Goal: Download file/media

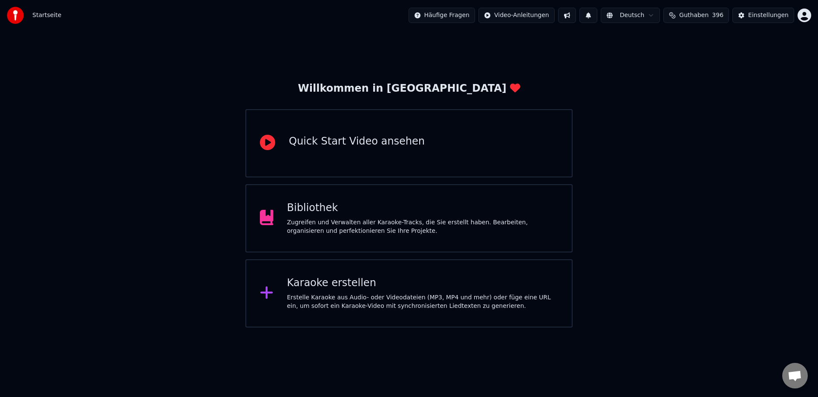
click at [357, 217] on div "Bibliothek Zugreifen und Verwalten aller Karaoke-Tracks, die Sie erstellt haben…" at bounding box center [422, 218] width 271 height 34
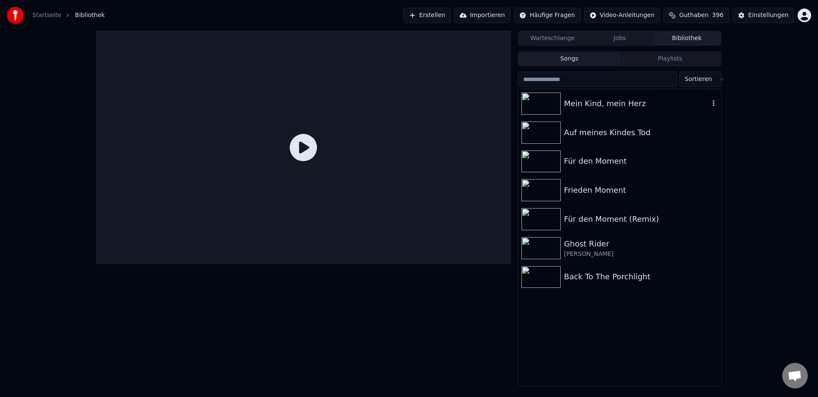
click at [597, 103] on div "Mein Kind, mein Herz" at bounding box center [636, 104] width 145 height 12
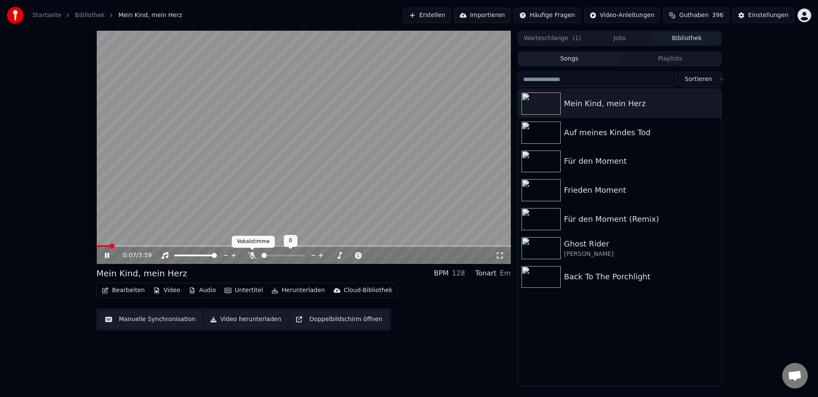
click at [253, 256] on icon at bounding box center [252, 255] width 9 height 7
click at [108, 248] on span at bounding box center [110, 245] width 5 height 5
click at [270, 256] on icon at bounding box center [271, 255] width 5 height 7
click at [252, 255] on icon at bounding box center [252, 255] width 5 height 7
click at [304, 255] on span at bounding box center [301, 255] width 5 height 5
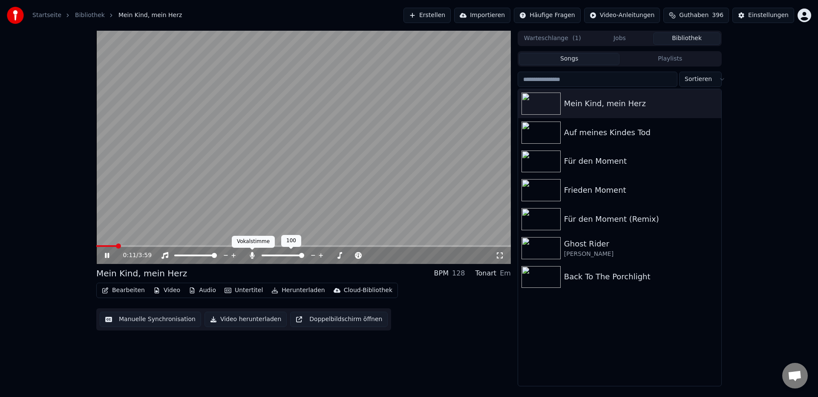
click at [249, 257] on icon at bounding box center [252, 255] width 9 height 7
click at [108, 256] on icon at bounding box center [107, 255] width 4 height 5
click at [713, 104] on icon "button" at bounding box center [714, 103] width 2 height 6
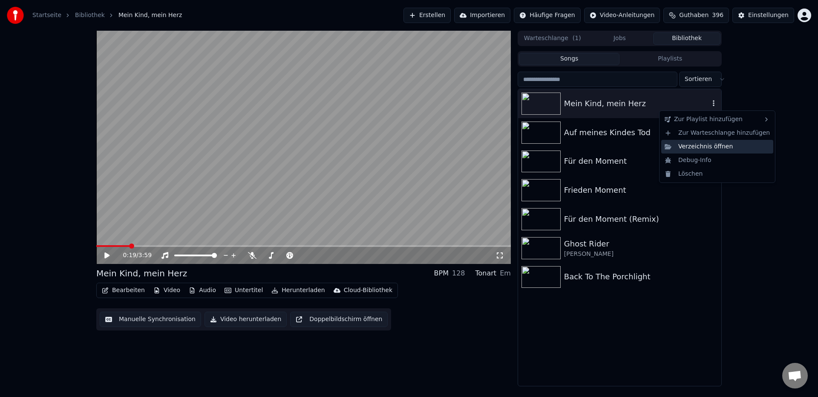
click at [701, 146] on div "Verzeichnis öffnen" at bounding box center [717, 147] width 112 height 14
click at [204, 292] on button "Audio" at bounding box center [202, 290] width 34 height 12
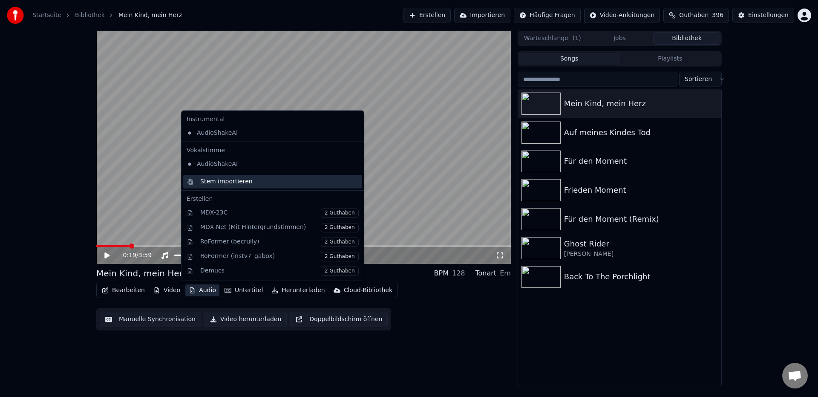
click at [223, 181] on div "Stem importieren" at bounding box center [226, 181] width 52 height 9
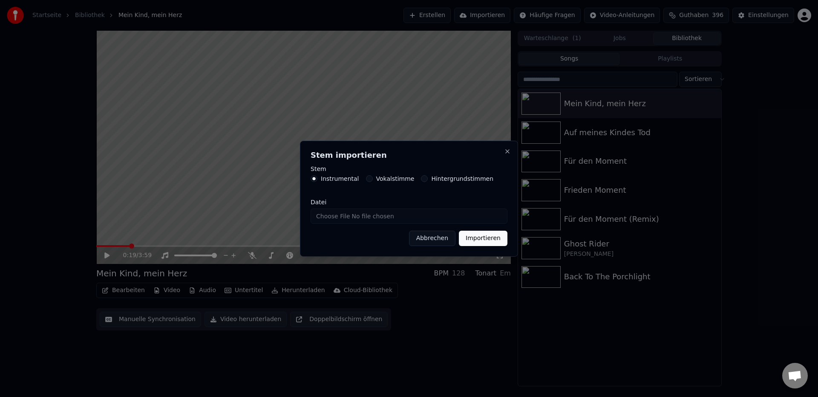
drag, startPoint x: 421, startPoint y: 180, endPoint x: 423, endPoint y: 184, distance: 4.9
click at [421, 180] on button "Hintergrundstimmen" at bounding box center [424, 178] width 7 height 7
click at [400, 219] on input "Datei" at bounding box center [409, 215] width 197 height 15
click at [478, 238] on button "Importieren" at bounding box center [483, 237] width 49 height 15
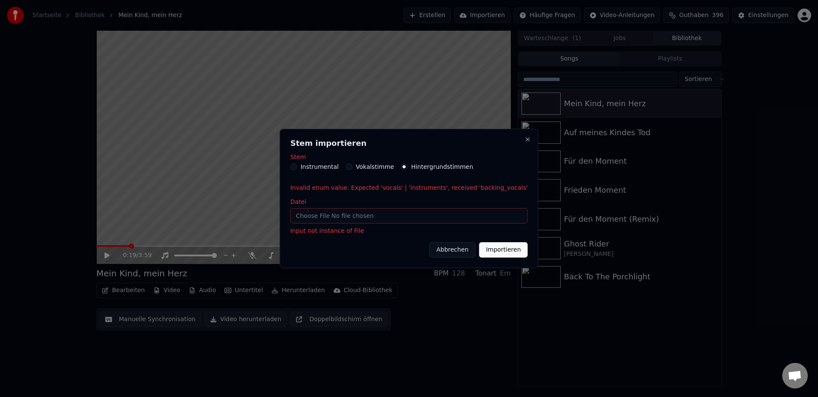
click at [400, 215] on input "Datei" at bounding box center [408, 215] width 237 height 15
type input "**********"
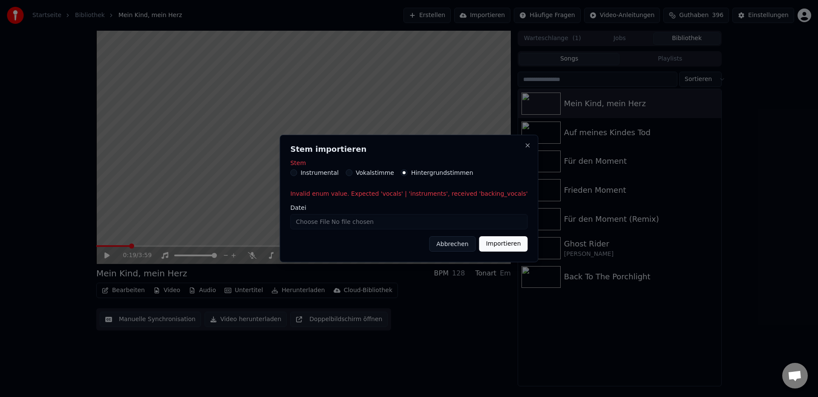
click at [509, 245] on button "Importieren" at bounding box center [503, 243] width 49 height 15
click at [485, 243] on button "Importieren" at bounding box center [503, 243] width 49 height 15
click at [524, 148] on button "Close" at bounding box center [527, 145] width 7 height 7
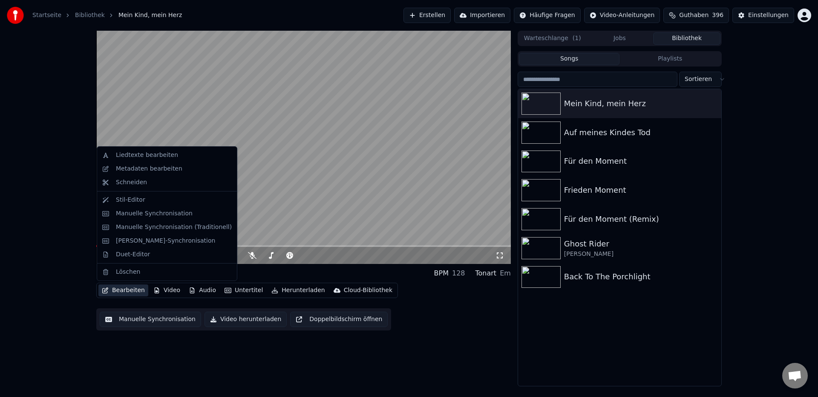
click at [126, 291] on button "Bearbeiten" at bounding box center [123, 290] width 50 height 12
click at [134, 256] on div "Duet-Editor" at bounding box center [133, 254] width 34 height 9
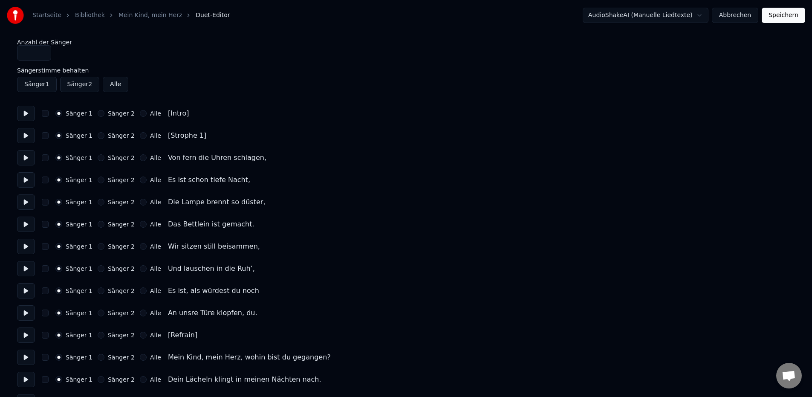
click at [26, 115] on button at bounding box center [26, 113] width 18 height 15
click at [27, 140] on button at bounding box center [26, 135] width 18 height 15
click at [26, 161] on button at bounding box center [26, 157] width 18 height 15
click at [26, 160] on button at bounding box center [26, 157] width 18 height 15
click at [46, 114] on button "button" at bounding box center [45, 113] width 7 height 7
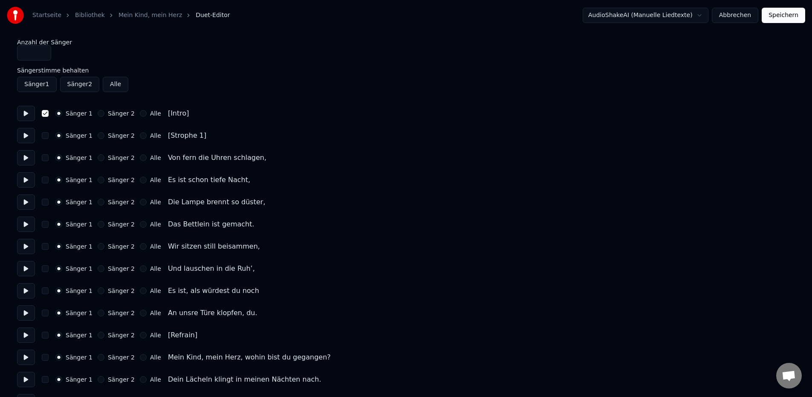
click at [25, 337] on button at bounding box center [26, 334] width 18 height 15
click at [25, 336] on button at bounding box center [26, 334] width 18 height 15
click at [20, 356] on button at bounding box center [26, 356] width 18 height 15
click at [27, 358] on button at bounding box center [26, 356] width 18 height 15
click at [26, 338] on button at bounding box center [26, 334] width 18 height 15
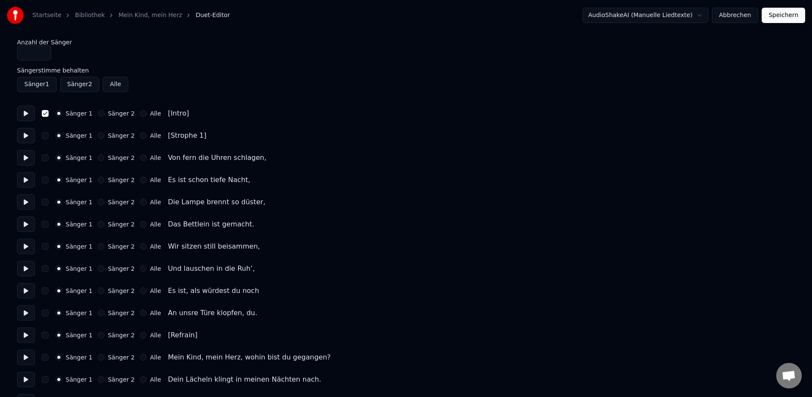
click at [100, 337] on button "Sänger 2" at bounding box center [101, 334] width 7 height 7
click at [26, 337] on button at bounding box center [26, 334] width 18 height 15
click at [58, 338] on button "Sänger 1" at bounding box center [58, 334] width 7 height 7
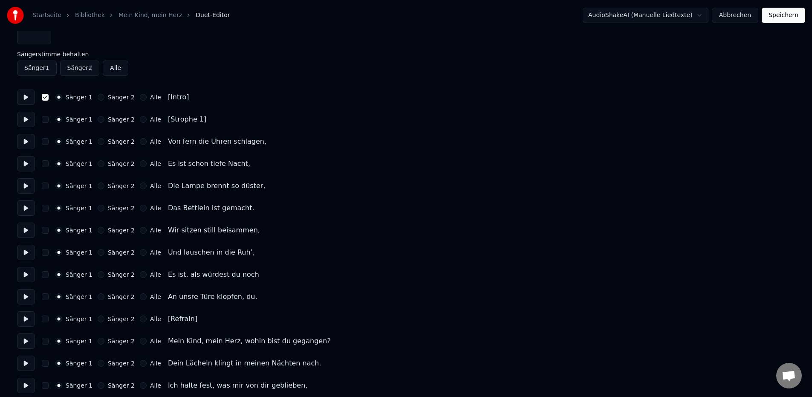
click at [36, 72] on button "Sänger 1" at bounding box center [37, 67] width 40 height 15
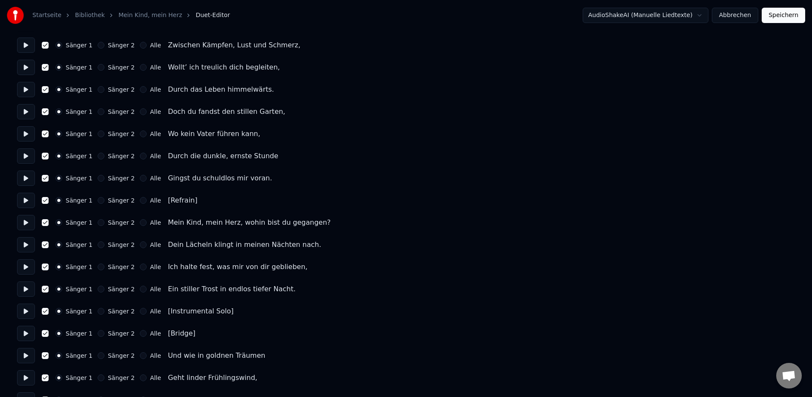
scroll to position [486, 0]
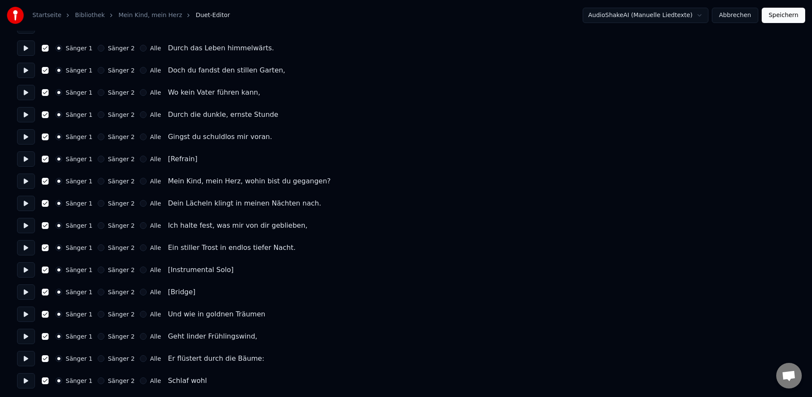
drag, startPoint x: 777, startPoint y: 17, endPoint x: 764, endPoint y: 40, distance: 26.3
click at [777, 18] on button "Speichern" at bounding box center [782, 15] width 43 height 15
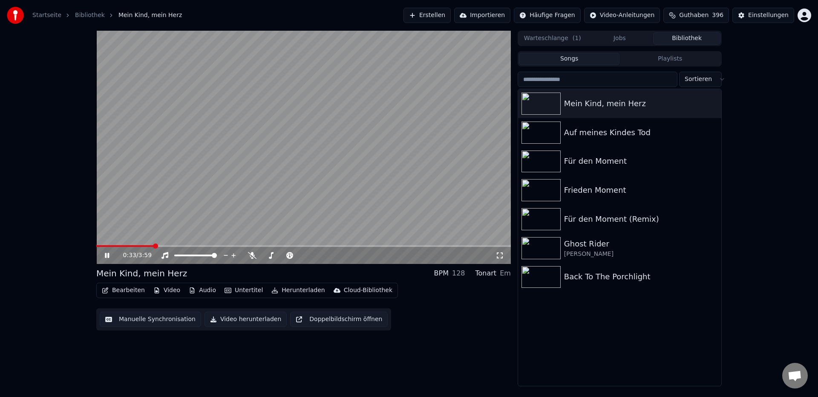
click at [107, 256] on icon at bounding box center [107, 255] width 4 height 5
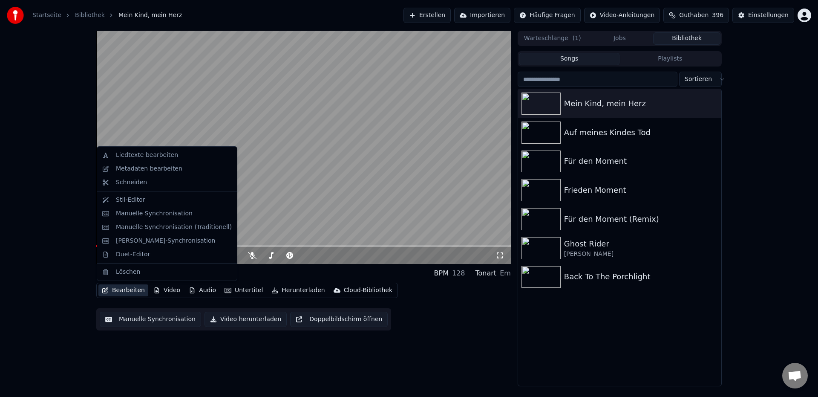
click at [131, 290] on button "Bearbeiten" at bounding box center [123, 290] width 50 height 12
click at [146, 254] on div "Duet-Editor" at bounding box center [133, 254] width 34 height 9
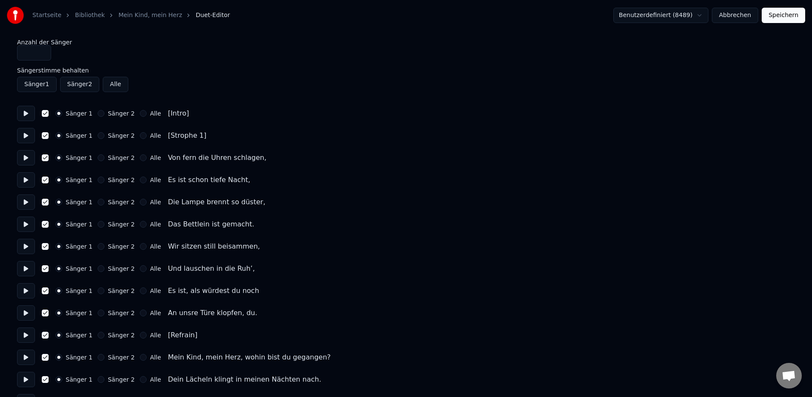
click at [45, 112] on button "button" at bounding box center [45, 113] width 7 height 7
click at [44, 116] on button "button" at bounding box center [45, 113] width 7 height 7
click at [46, 138] on button "button" at bounding box center [45, 135] width 7 height 7
click at [47, 158] on button "button" at bounding box center [45, 157] width 7 height 7
click at [43, 181] on button "button" at bounding box center [45, 179] width 7 height 7
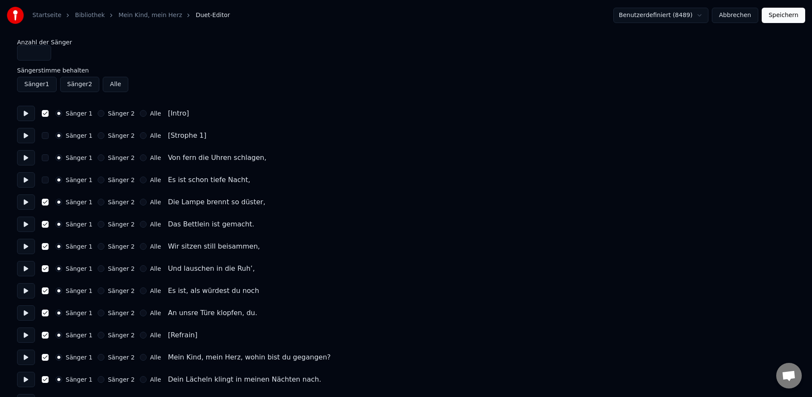
drag, startPoint x: 44, startPoint y: 201, endPoint x: 46, endPoint y: 206, distance: 5.3
click at [45, 201] on button "button" at bounding box center [45, 202] width 7 height 7
click at [46, 222] on button "button" at bounding box center [45, 224] width 7 height 7
click at [47, 248] on button "button" at bounding box center [45, 246] width 7 height 7
click at [45, 271] on button "button" at bounding box center [45, 268] width 7 height 7
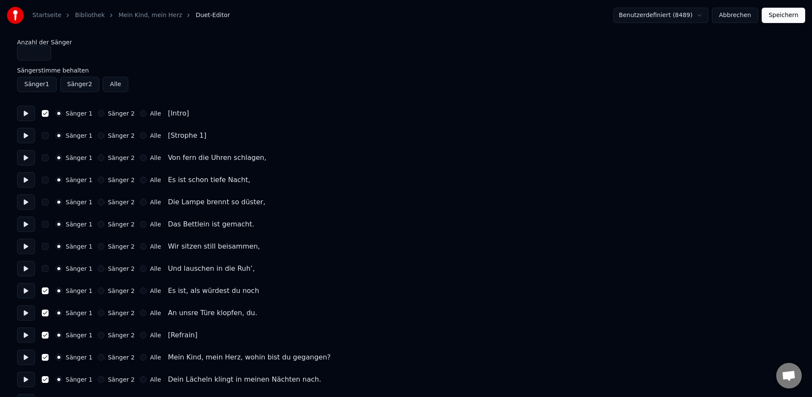
click at [44, 291] on button "button" at bounding box center [45, 290] width 7 height 7
click at [47, 315] on button "button" at bounding box center [45, 312] width 7 height 7
click at [44, 334] on button "button" at bounding box center [45, 334] width 7 height 7
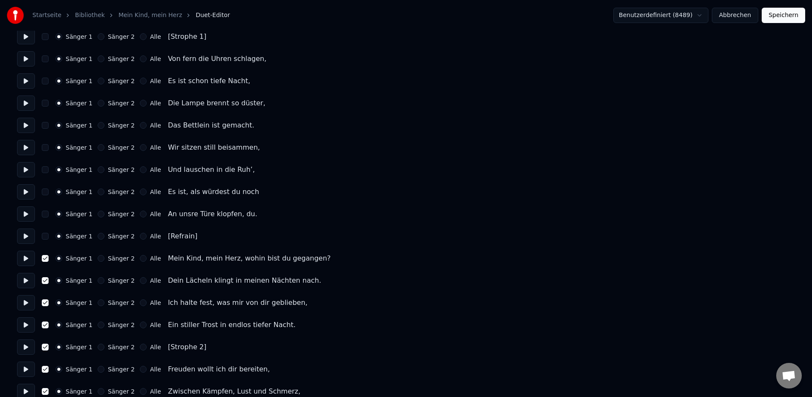
scroll to position [153, 0]
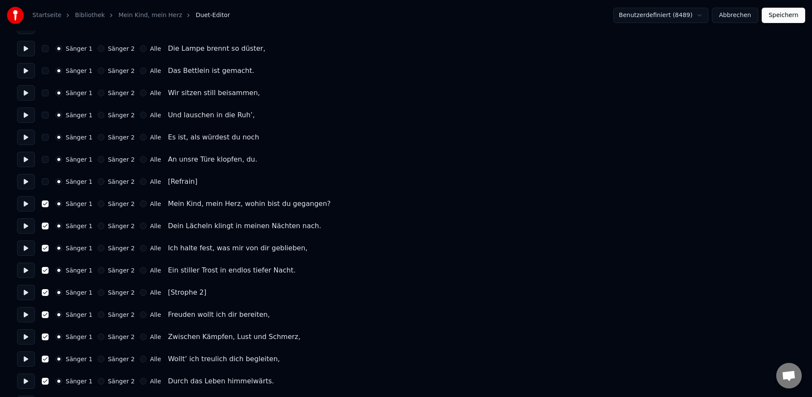
drag, startPoint x: 46, startPoint y: 203, endPoint x: 47, endPoint y: 207, distance: 4.3
click at [46, 203] on button "button" at bounding box center [45, 203] width 7 height 7
click at [46, 227] on button "button" at bounding box center [45, 225] width 7 height 7
click at [45, 251] on button "button" at bounding box center [45, 248] width 7 height 7
click at [43, 272] on button "button" at bounding box center [45, 270] width 7 height 7
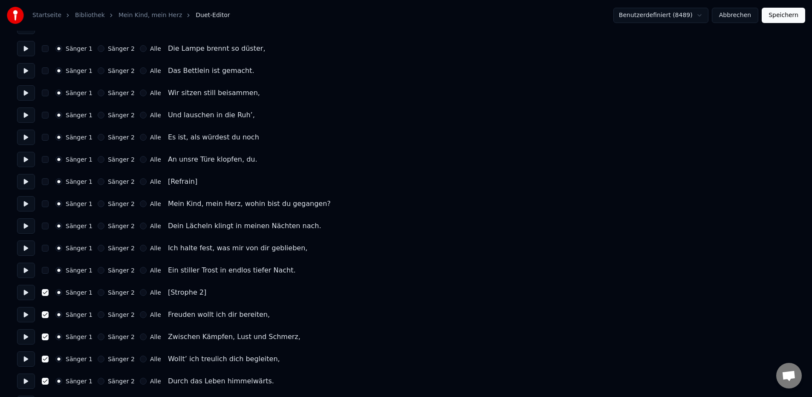
click at [43, 293] on button "button" at bounding box center [45, 292] width 7 height 7
click at [43, 319] on div "Sänger 1 Sänger 2 Alle Freuden wollt ich dir bereiten," at bounding box center [406, 314] width 778 height 15
click at [45, 315] on button "button" at bounding box center [45, 314] width 7 height 7
click at [45, 339] on button "button" at bounding box center [45, 336] width 7 height 7
click at [45, 358] on button "button" at bounding box center [45, 358] width 7 height 7
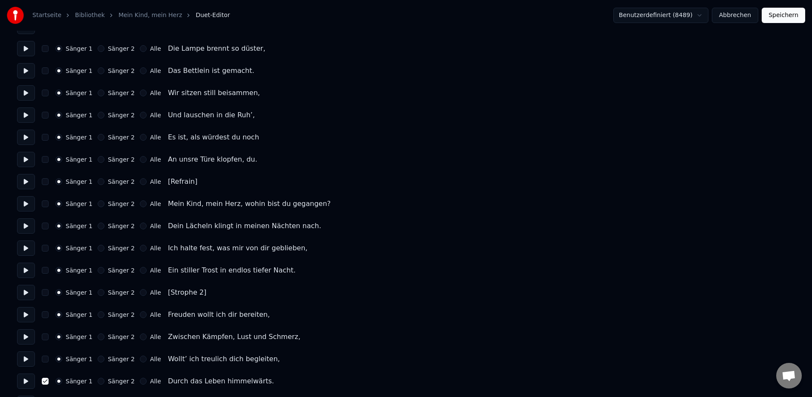
click at [44, 381] on button "button" at bounding box center [45, 380] width 7 height 7
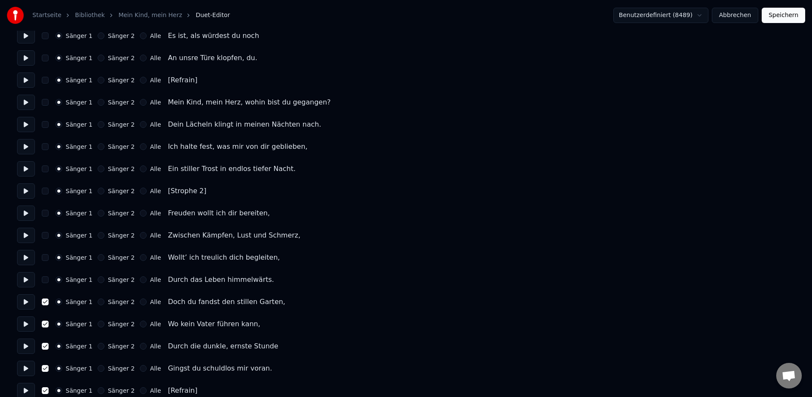
click at [46, 305] on div "Sänger 1 Sänger 2 Alle Doch du fandst den stillen Garten," at bounding box center [406, 301] width 778 height 15
click at [45, 301] on button "button" at bounding box center [45, 301] width 7 height 7
click at [47, 324] on button "button" at bounding box center [45, 323] width 7 height 7
click at [43, 346] on button "button" at bounding box center [45, 346] width 7 height 7
click at [43, 369] on button "button" at bounding box center [45, 368] width 7 height 7
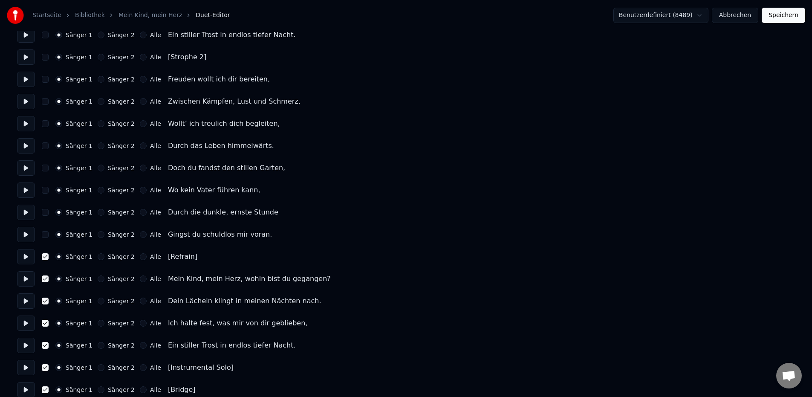
scroll to position [367, 0]
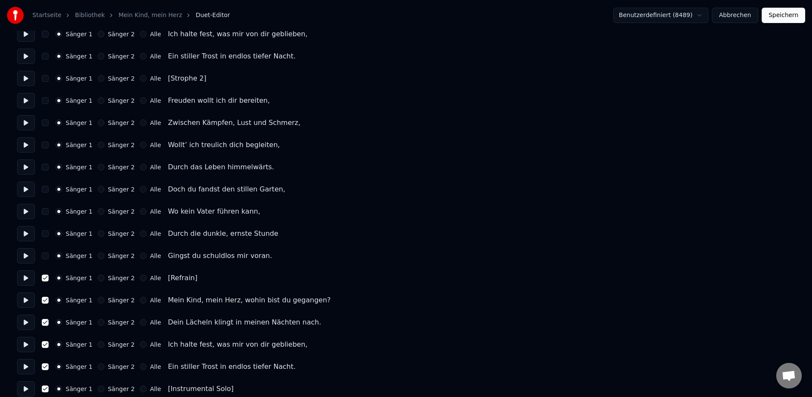
click at [45, 281] on div "Sänger 1 Sänger 2 Alle [Refrain]" at bounding box center [406, 277] width 778 height 15
click at [44, 282] on div "Sänger 1 Sänger 2 Alle [Refrain]" at bounding box center [406, 277] width 778 height 15
click at [45, 280] on button "button" at bounding box center [45, 277] width 7 height 7
click at [46, 301] on button "button" at bounding box center [45, 300] width 7 height 7
click at [44, 323] on button "button" at bounding box center [45, 322] width 7 height 7
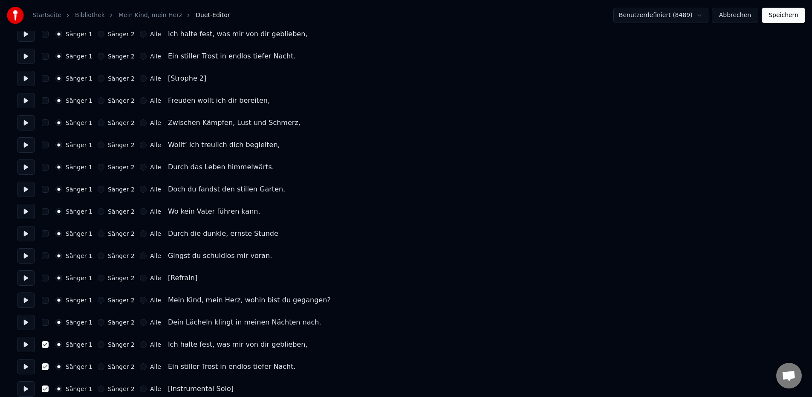
click at [44, 345] on button "button" at bounding box center [45, 344] width 7 height 7
click at [45, 367] on button "button" at bounding box center [45, 366] width 7 height 7
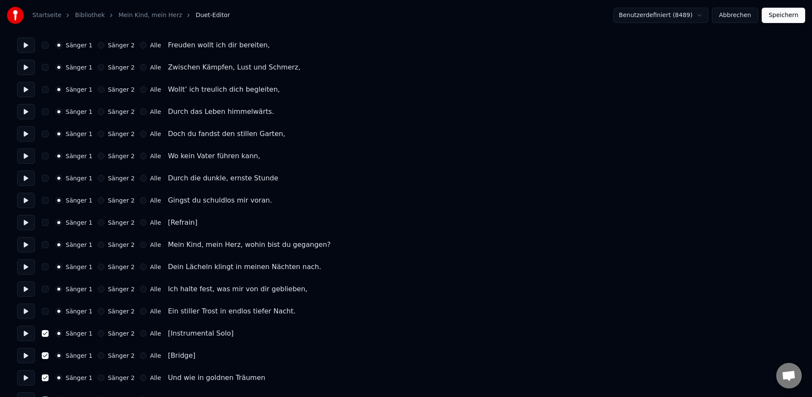
scroll to position [428, 0]
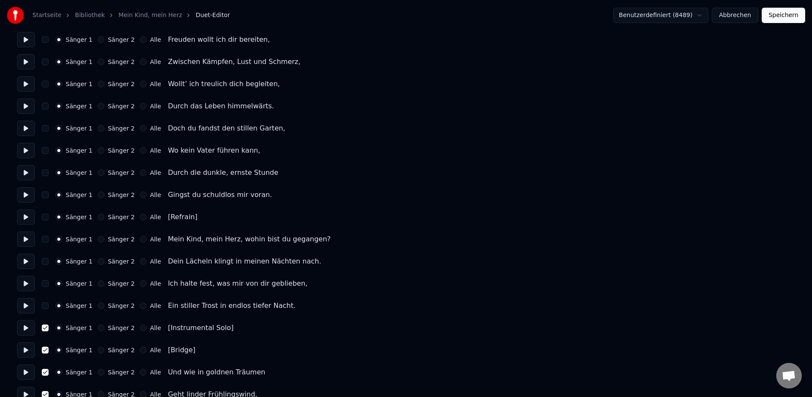
drag, startPoint x: 46, startPoint y: 328, endPoint x: 46, endPoint y: 332, distance: 4.3
click at [46, 329] on button "button" at bounding box center [45, 327] width 7 height 7
click at [44, 351] on button "button" at bounding box center [45, 349] width 7 height 7
click at [46, 372] on button "button" at bounding box center [45, 372] width 7 height 7
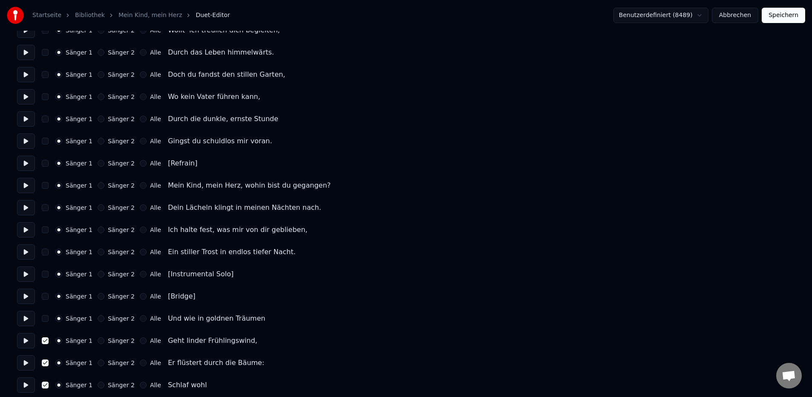
scroll to position [474, 0]
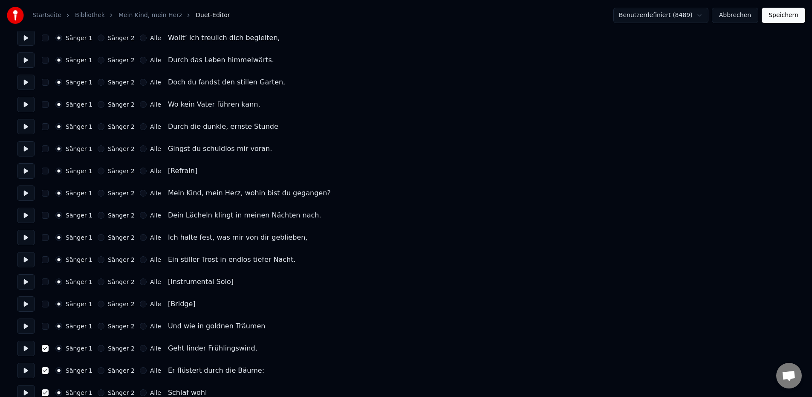
click at [46, 351] on div "Sänger 1 Sänger 2 Alle Geht linder Frühlingswind," at bounding box center [406, 347] width 778 height 15
click at [44, 369] on button "button" at bounding box center [45, 370] width 7 height 7
click at [46, 349] on button "button" at bounding box center [45, 348] width 7 height 7
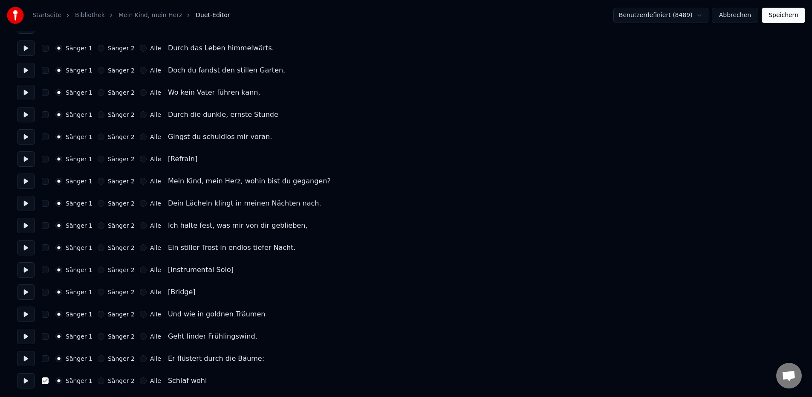
click at [46, 382] on button "button" at bounding box center [45, 380] width 7 height 7
click at [792, 19] on button "Speichern" at bounding box center [782, 15] width 43 height 15
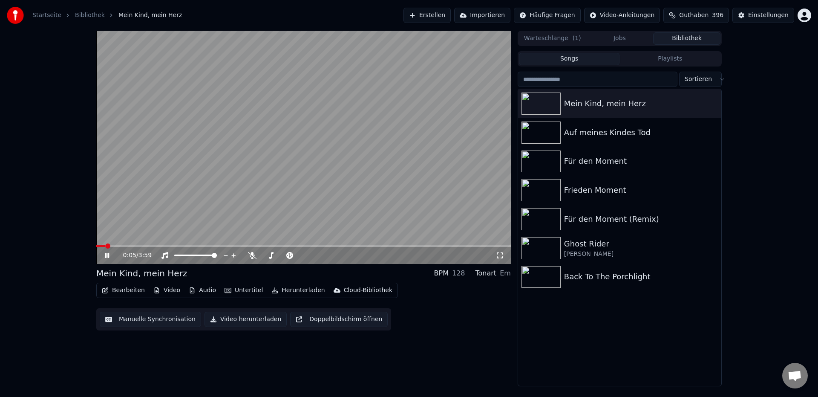
click at [108, 255] on icon at bounding box center [107, 255] width 4 height 5
click at [292, 289] on button "Herunterladen" at bounding box center [298, 290] width 60 height 12
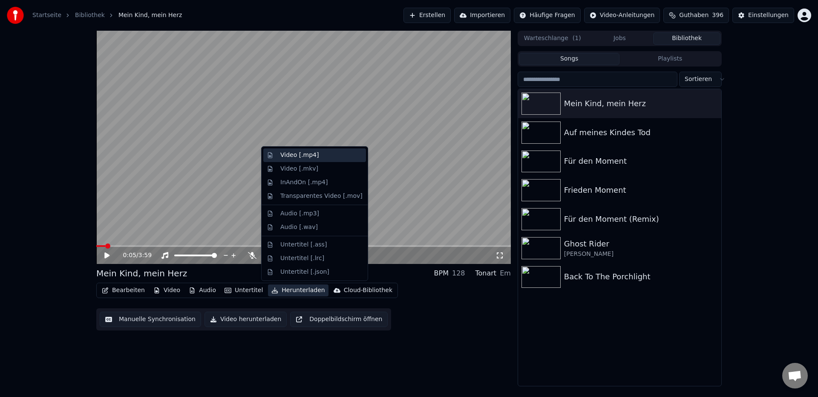
click at [309, 156] on div "Video [.mp4]" at bounding box center [299, 155] width 38 height 9
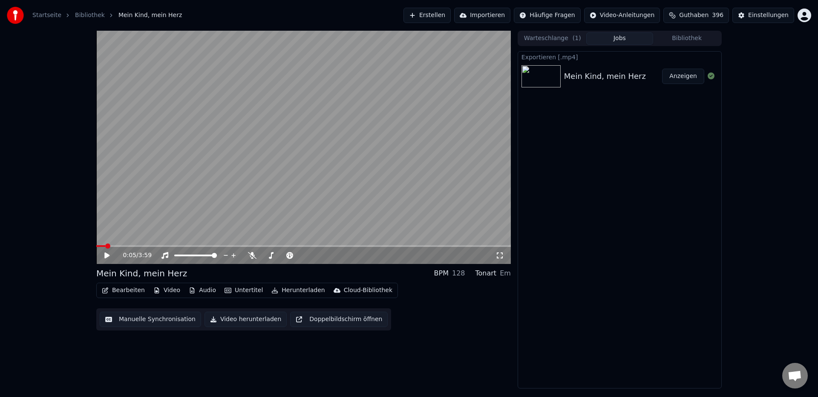
click at [685, 79] on button "Anzeigen" at bounding box center [683, 76] width 42 height 15
